Goal: Check status

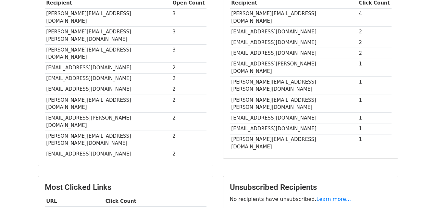
scroll to position [90, 0]
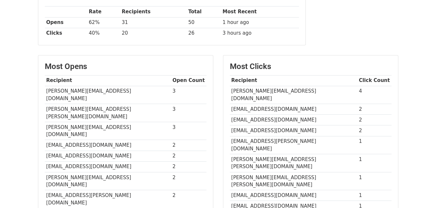
scroll to position [122, 0]
